Goal: Communication & Community: Connect with others

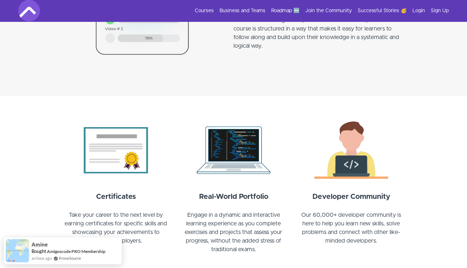
scroll to position [801, 0]
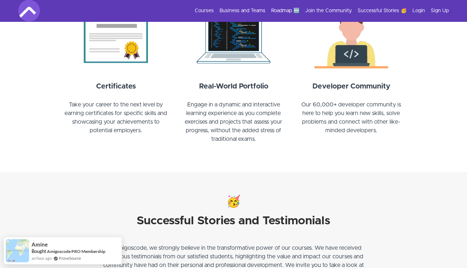
click at [89, 175] on section "🥳 Successful Stories and Testimonials At Amigoscode, we strongly believe in the…" at bounding box center [233, 230] width 467 height 117
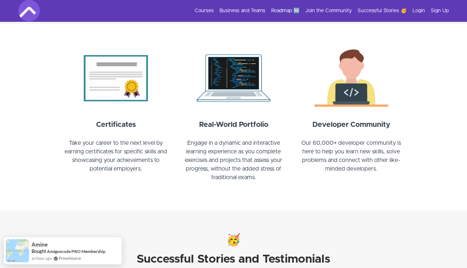
scroll to position [758, 0]
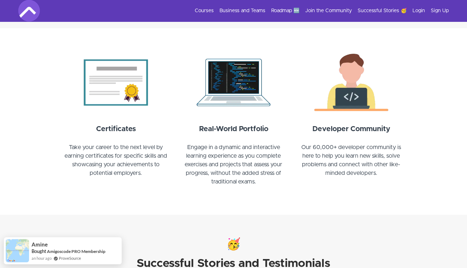
click at [107, 100] on img at bounding box center [115, 82] width 109 height 65
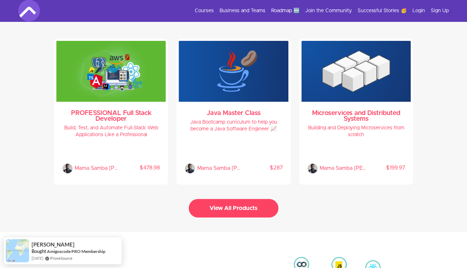
scroll to position [1533, 0]
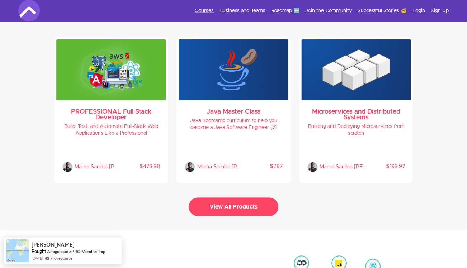
click at [210, 13] on link "Courses" at bounding box center [204, 10] width 19 height 7
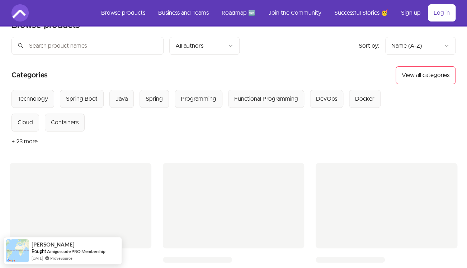
scroll to position [8, 0]
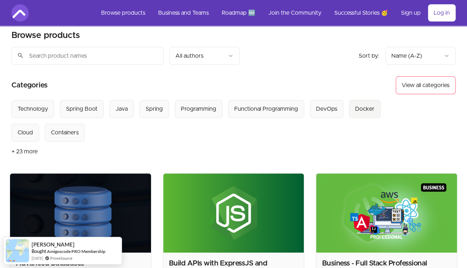
click at [358, 116] on button "Docker" at bounding box center [365, 109] width 32 height 18
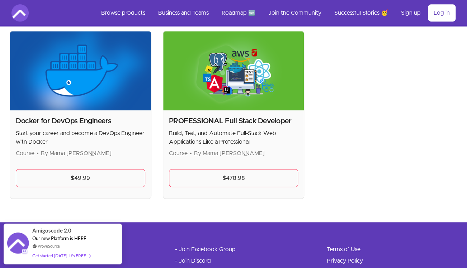
scroll to position [149, 0]
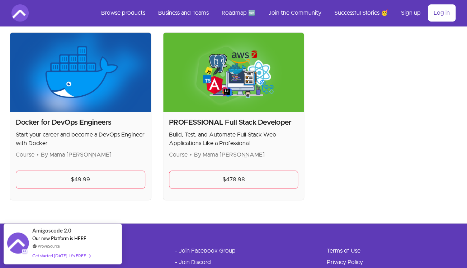
click at [92, 121] on h2 "Docker for DevOps Engineers" at bounding box center [80, 123] width 129 height 10
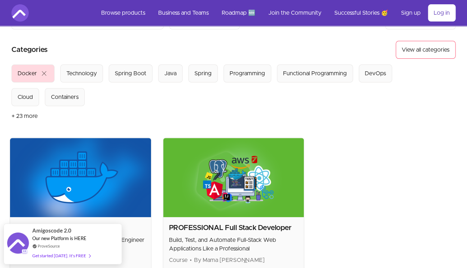
scroll to position [0, 0]
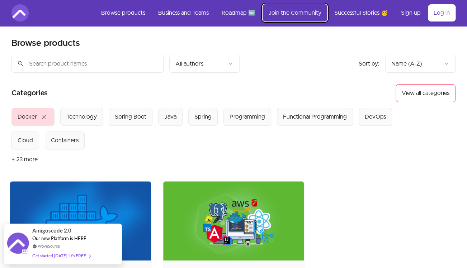
click at [298, 11] on link "Join the Community" at bounding box center [294, 12] width 65 height 17
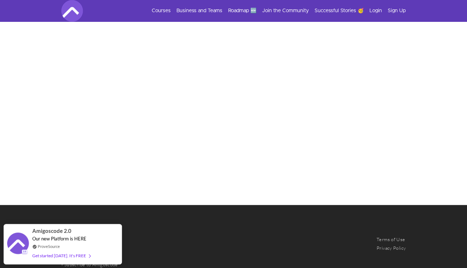
scroll to position [278, 0]
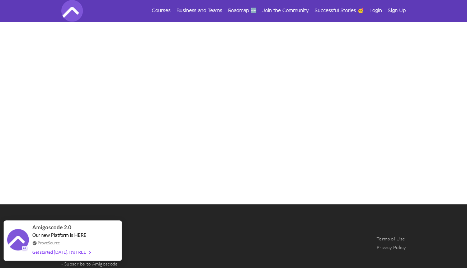
click at [83, 253] on div "Get started [DATE]. It's FREE" at bounding box center [61, 252] width 58 height 8
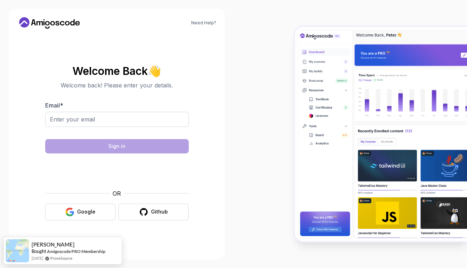
click at [325, 78] on body "Need Help? Welcome Back 👋 Welcome back! Please enter your details. Email * Sign…" at bounding box center [233, 134] width 467 height 268
click at [202, 157] on section "Welcome Back 👋 Welcome back! Please enter your details. Email * Sign in OR Goog…" at bounding box center [116, 143] width 199 height 170
click at [75, 24] on icon at bounding box center [49, 22] width 65 height 11
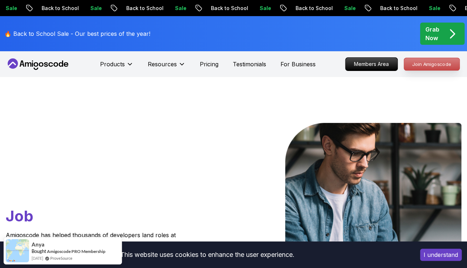
click at [437, 65] on p "Join Amigoscode" at bounding box center [432, 64] width 56 height 12
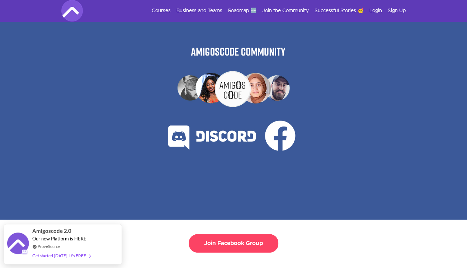
click at [260, 188] on div at bounding box center [233, 121] width 239 height 198
click at [220, 135] on div at bounding box center [233, 121] width 239 height 198
click at [183, 135] on div at bounding box center [233, 121] width 239 height 198
click at [289, 7] on link "Join the Community" at bounding box center [285, 10] width 47 height 7
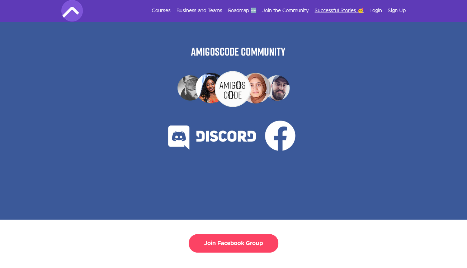
click at [340, 11] on link "Successful Stories 🥳" at bounding box center [338, 10] width 49 height 7
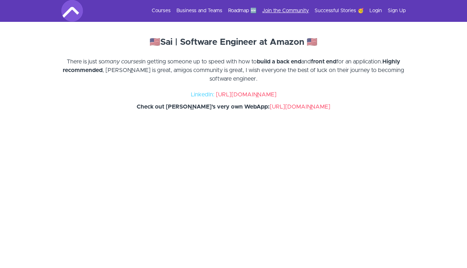
click at [286, 10] on link "Join the Community" at bounding box center [285, 10] width 47 height 7
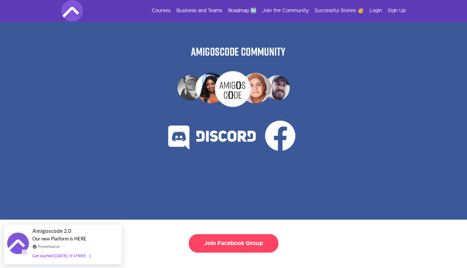
click at [78, 12] on img at bounding box center [72, 11] width 22 height 22
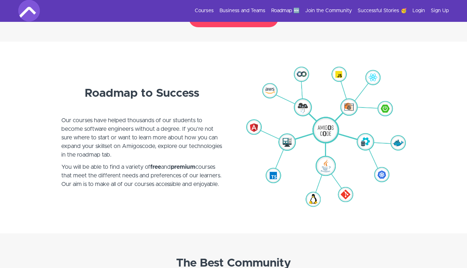
scroll to position [1750, 0]
